Goal: Information Seeking & Learning: Learn about a topic

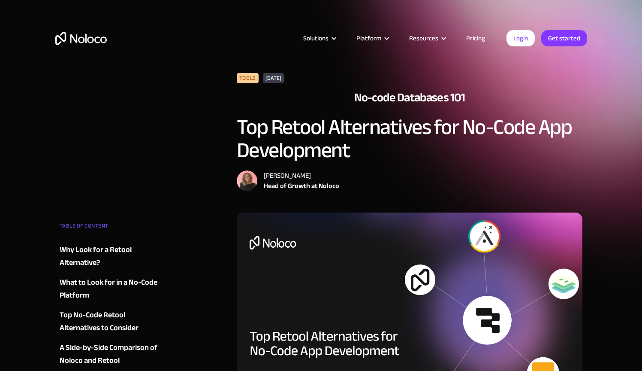
click at [89, 43] on img "home" at bounding box center [80, 38] width 51 height 13
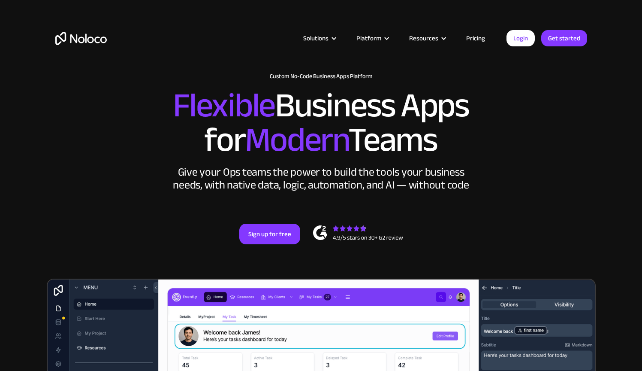
click at [478, 40] on link "Pricing" at bounding box center [476, 38] width 40 height 11
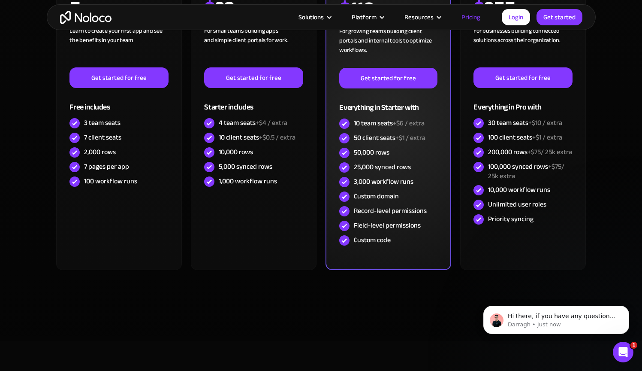
scroll to position [266, 0]
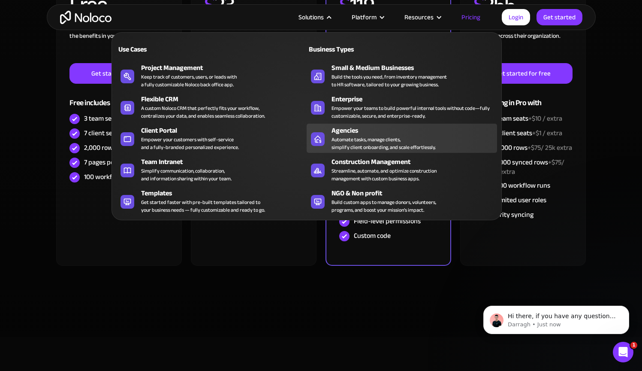
click at [368, 140] on div "Automate tasks, manage clients, simplify client onboarding, and scale effortles…" at bounding box center [384, 143] width 104 height 15
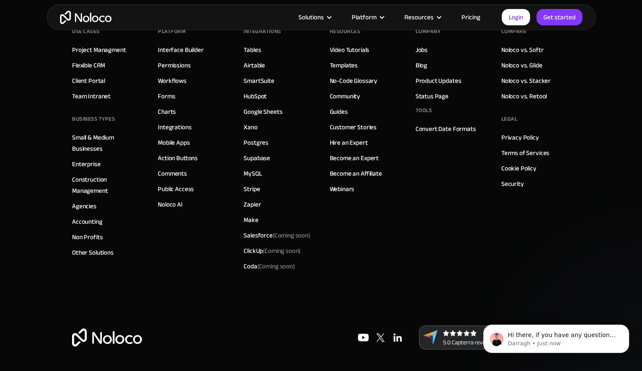
scroll to position [4183, 0]
click at [401, 339] on img at bounding box center [397, 337] width 17 height 17
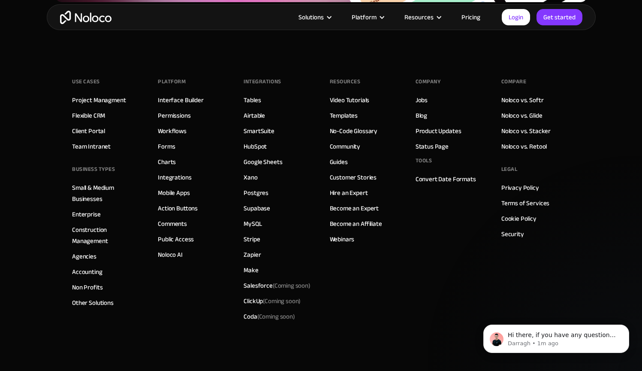
scroll to position [4126, 0]
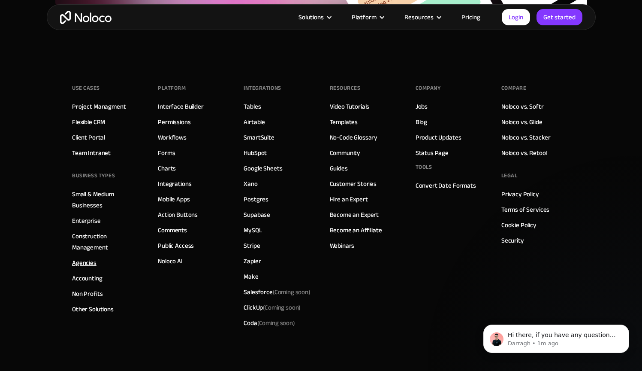
click at [92, 265] on link "Agencies" at bounding box center [84, 262] width 24 height 11
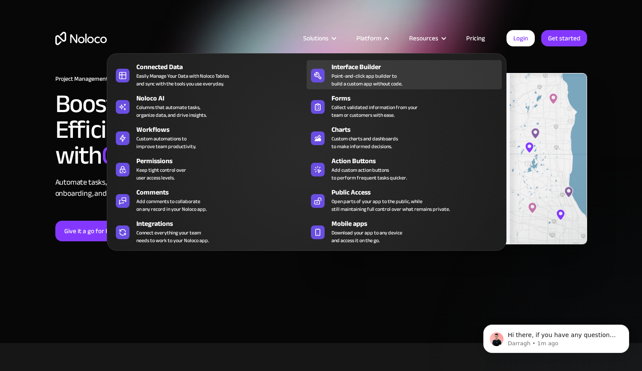
click at [365, 75] on div "Point-and-click app builder to build a custom app without code." at bounding box center [367, 79] width 71 height 15
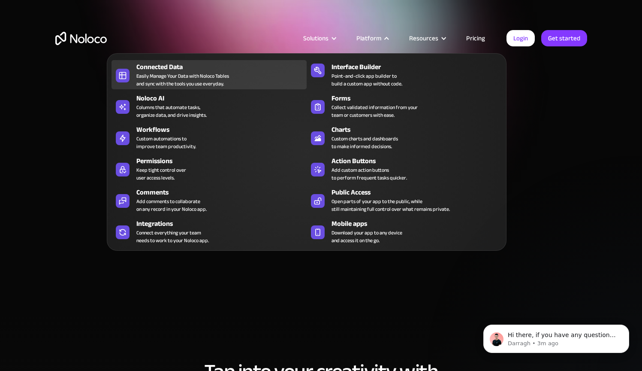
click at [214, 79] on div "Easily Manage Your Data with Noloco Tables and sync with the tools you use ever…" at bounding box center [182, 79] width 93 height 15
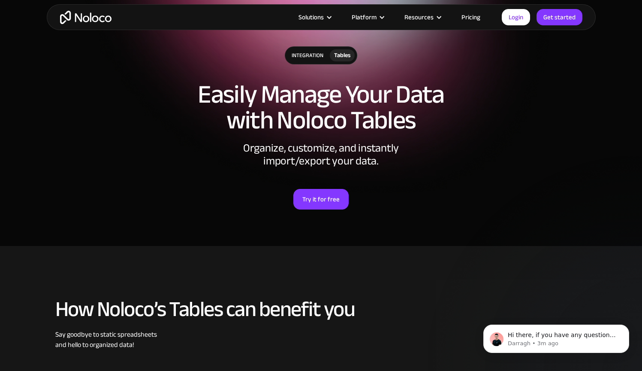
click at [308, 56] on div "integration" at bounding box center [307, 55] width 45 height 17
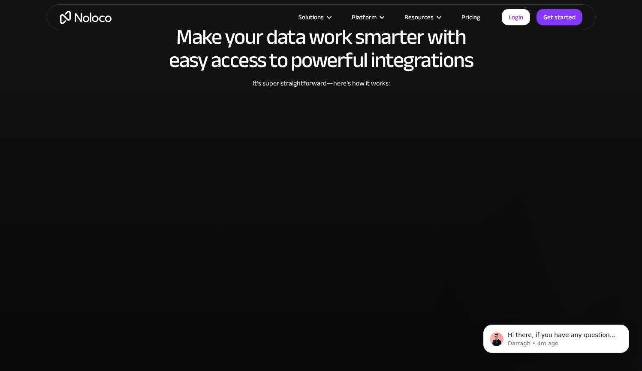
scroll to position [1766, 0]
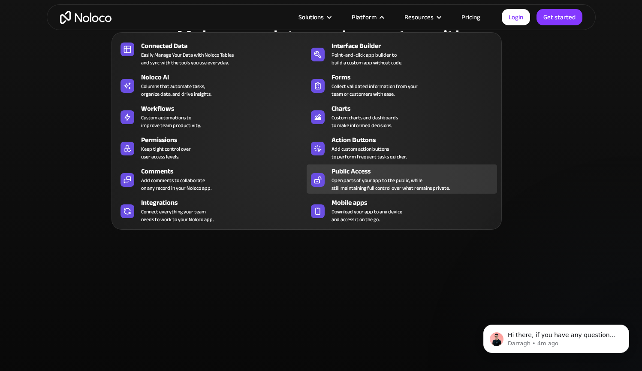
click at [366, 178] on div "Open parts of your app to the public, while still maintaining full control over…" at bounding box center [391, 183] width 118 height 15
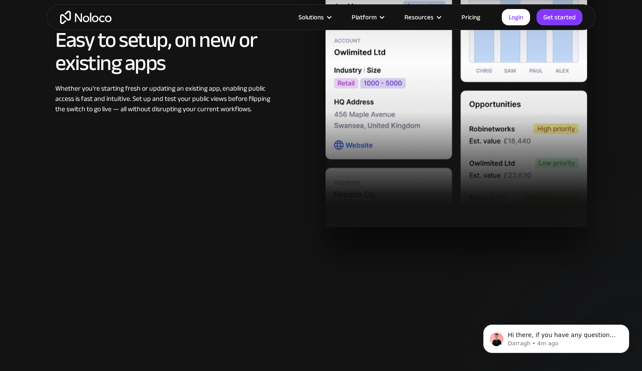
scroll to position [1448, 0]
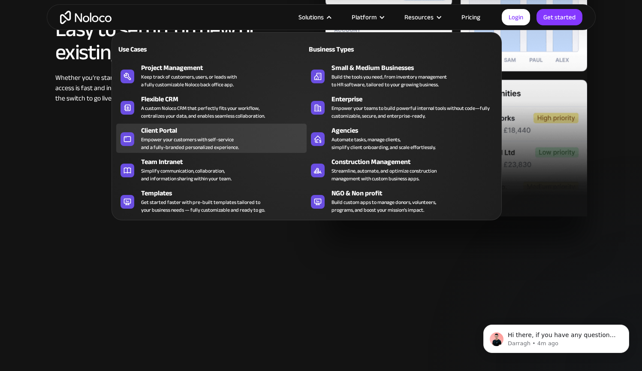
click at [190, 151] on link "Client Portal Empower your customers with self-service and a fully-branded pers…" at bounding box center [211, 138] width 190 height 29
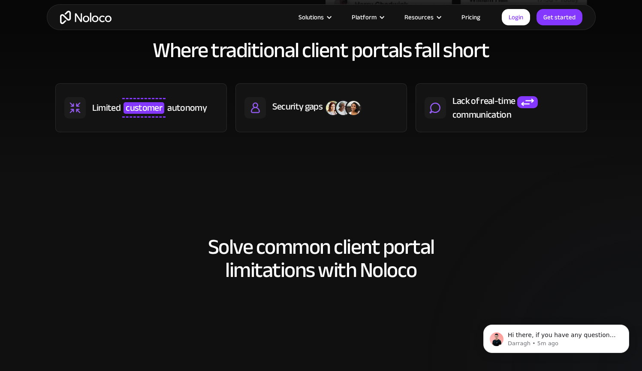
scroll to position [458, 0]
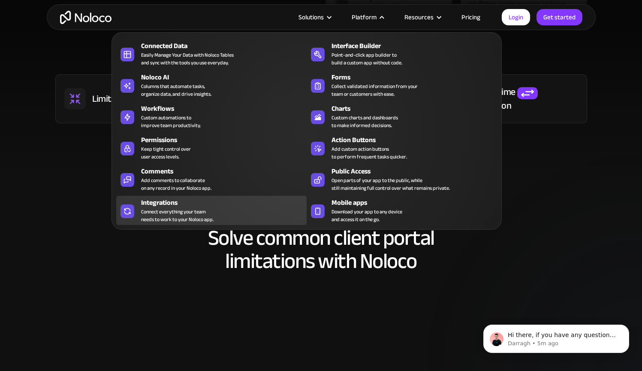
click at [238, 208] on div "Integrations Connect everything your team needs to work to your Noloco app." at bounding box center [221, 210] width 161 height 26
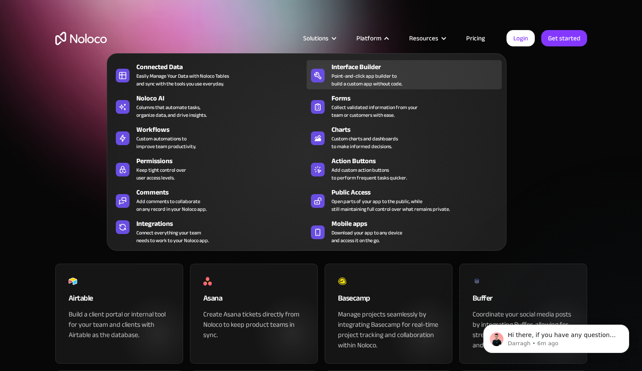
click at [379, 72] on div "Point-and-click app builder to build a custom app without code." at bounding box center [367, 79] width 71 height 15
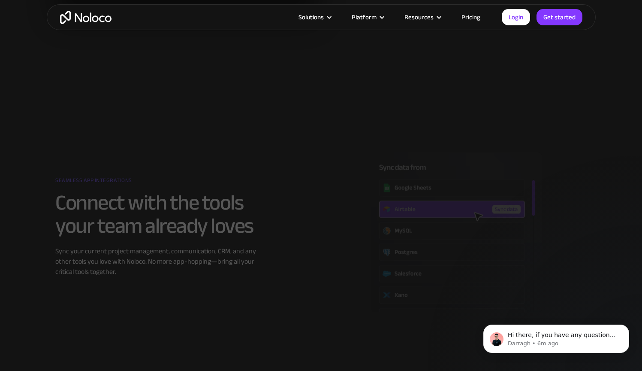
scroll to position [1103, 0]
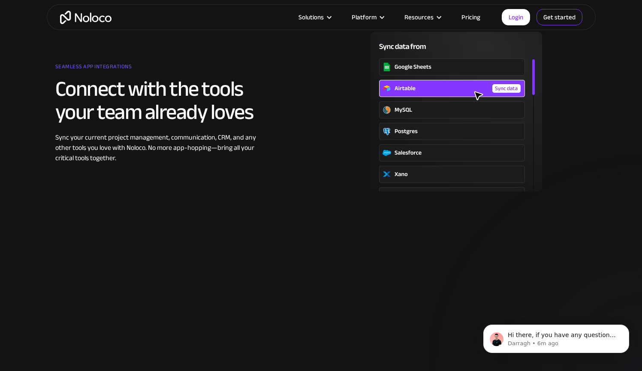
click at [549, 19] on link "Get started" at bounding box center [560, 17] width 46 height 16
